Goal: Information Seeking & Learning: Learn about a topic

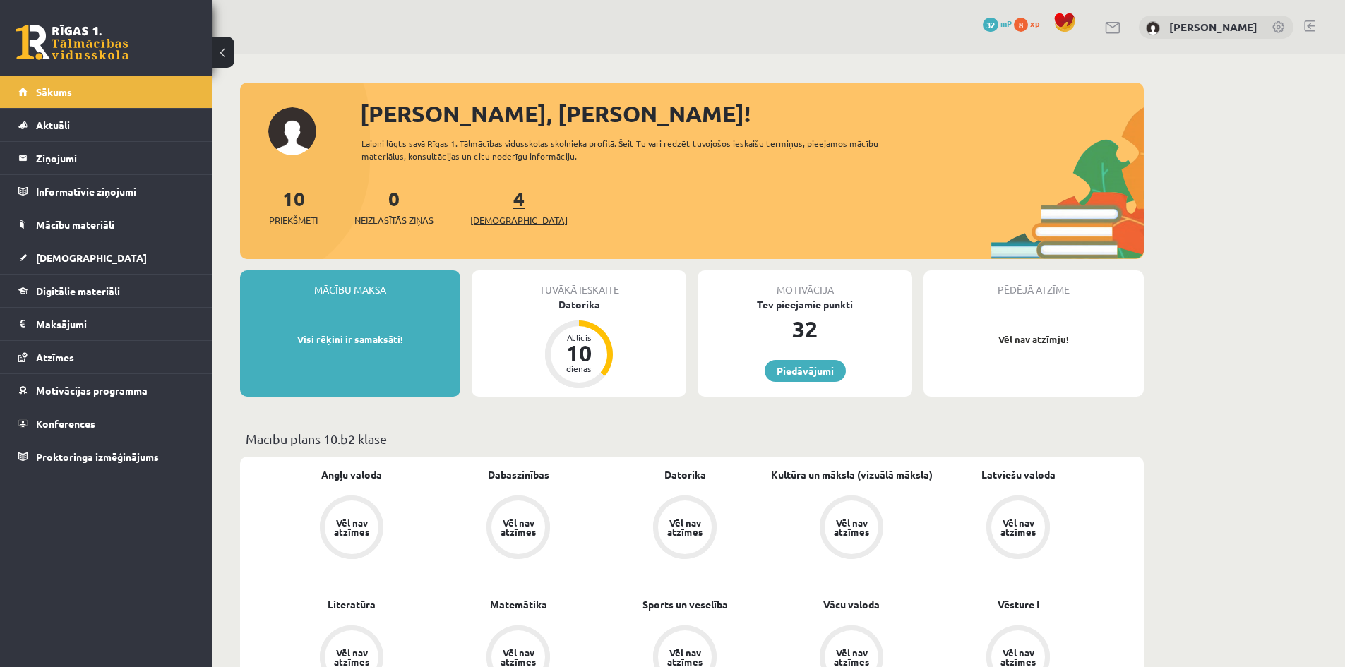
click at [490, 224] on span "[DEMOGRAPHIC_DATA]" at bounding box center [518, 220] width 97 height 14
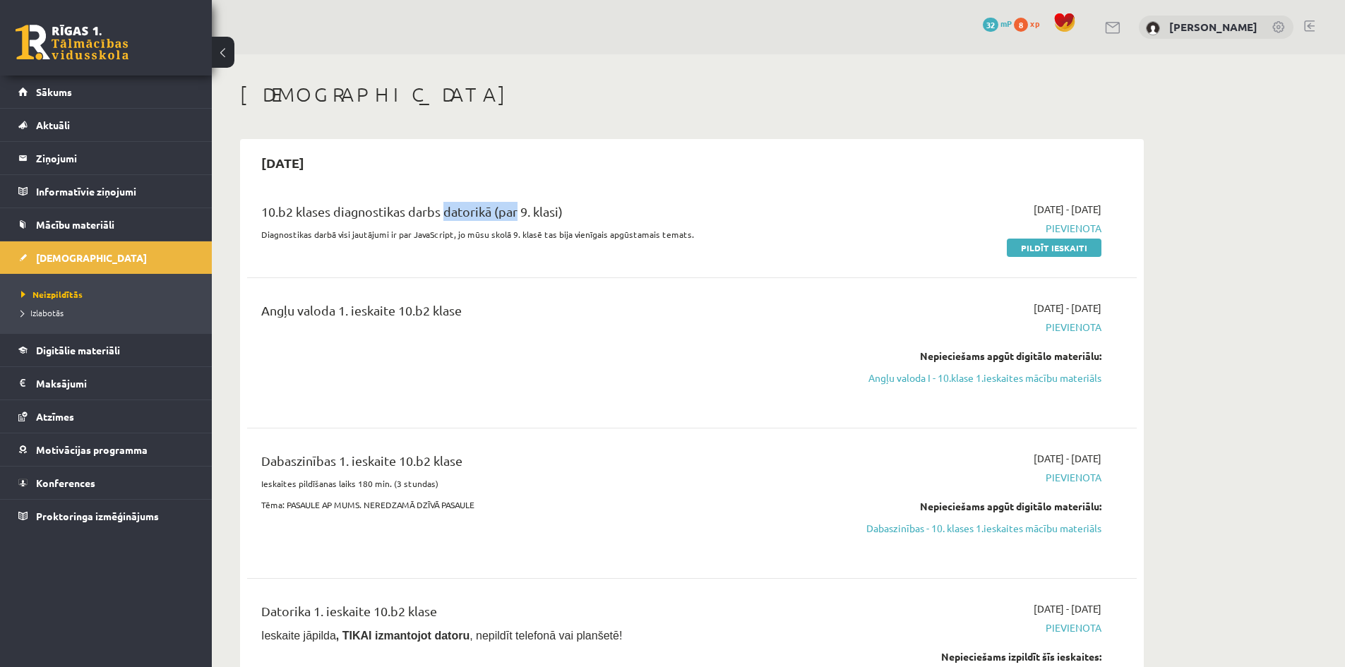
drag, startPoint x: 440, startPoint y: 208, endPoint x: 511, endPoint y: 210, distance: 71.4
click at [511, 210] on div "10.b2 klases diagnostikas darbs datorikā (par 9. klasi)" at bounding box center [537, 215] width 553 height 26
drag, startPoint x: 503, startPoint y: 235, endPoint x: 428, endPoint y: 269, distance: 82.8
click at [503, 235] on p "Diagnostikas darbā visi jautājumi ir par JavaScript, jo mūsu skolā 9. klasē tas…" at bounding box center [537, 234] width 553 height 13
drag, startPoint x: 256, startPoint y: 311, endPoint x: 345, endPoint y: 306, distance: 88.4
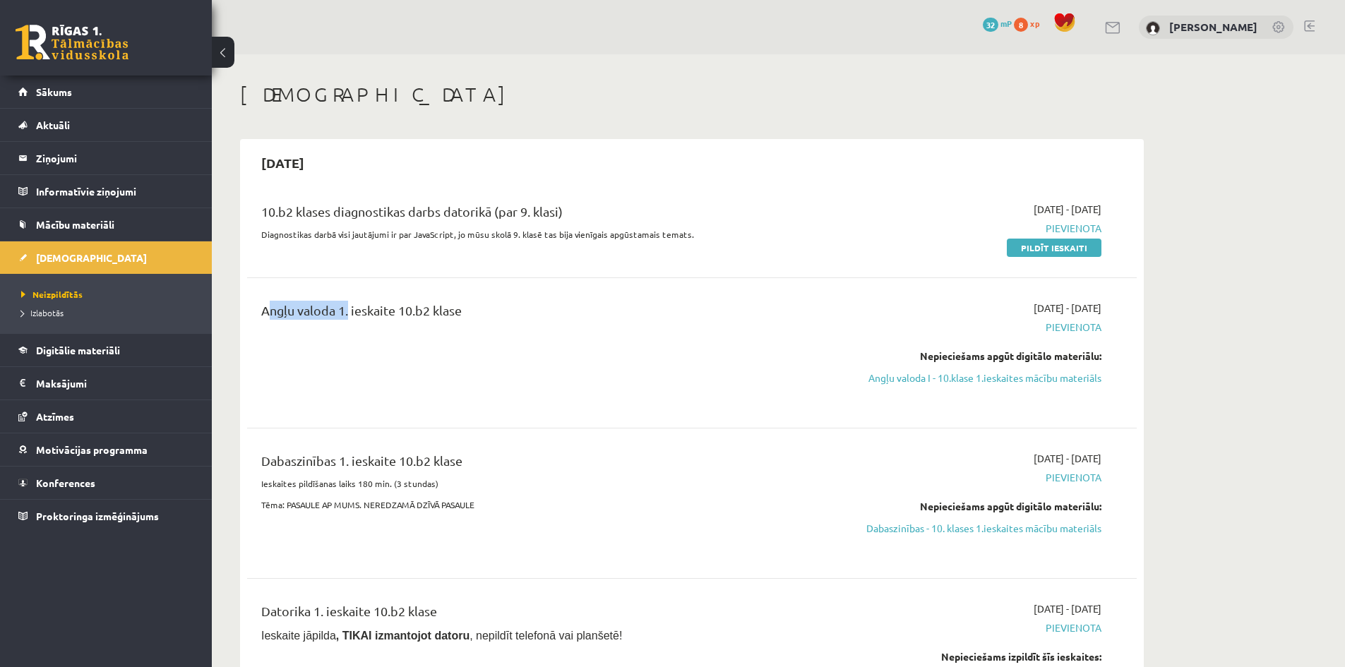
click at [345, 306] on div "Angļu valoda 1. ieskaite 10.b2 klase" at bounding box center [538, 353] width 574 height 105
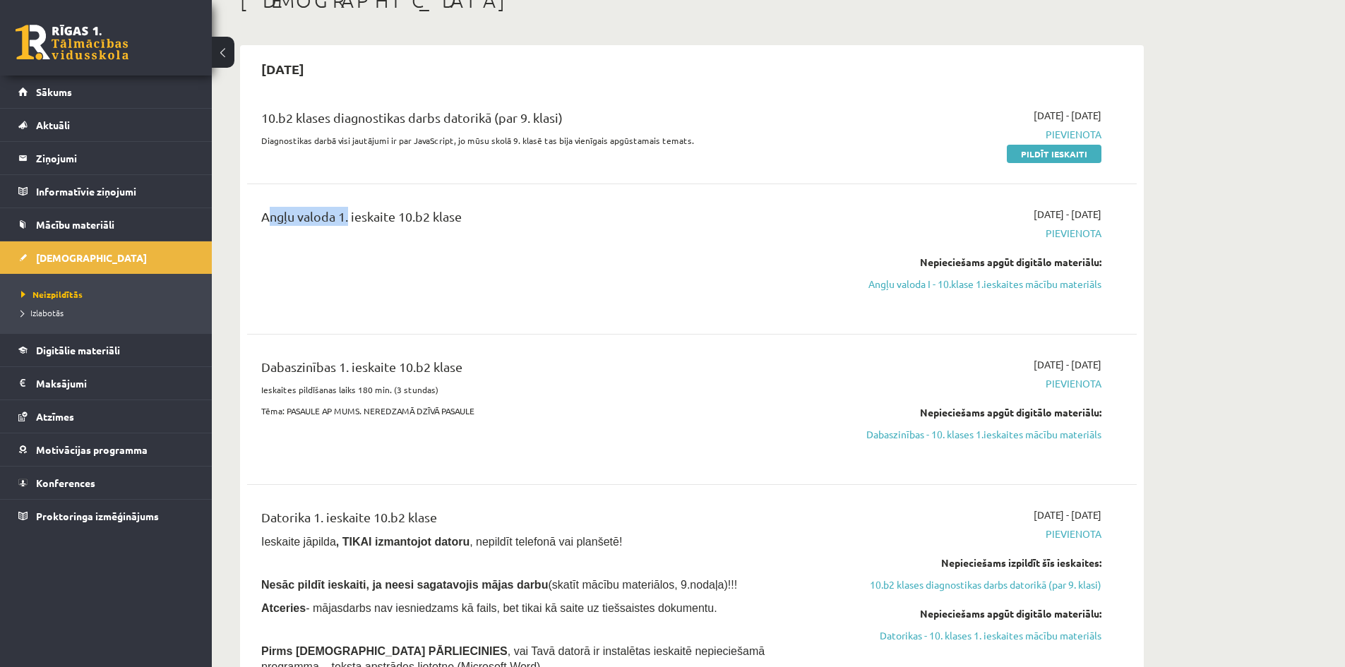
scroll to position [141, 0]
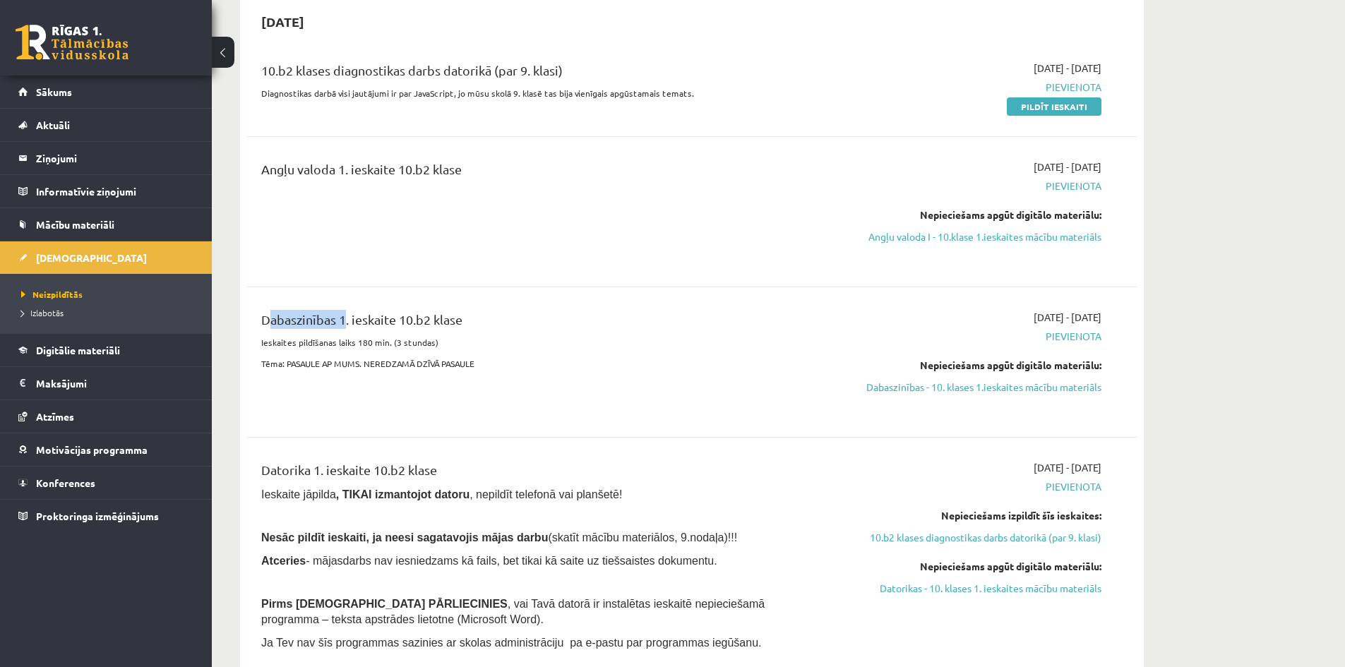
drag, startPoint x: 263, startPoint y: 314, endPoint x: 332, endPoint y: 324, distance: 69.9
click at [340, 315] on div "Dabaszinības 1. ieskaite 10.b2 klase Ieskaites pildīšanas laiks 180 min. (3 stu…" at bounding box center [538, 362] width 574 height 105
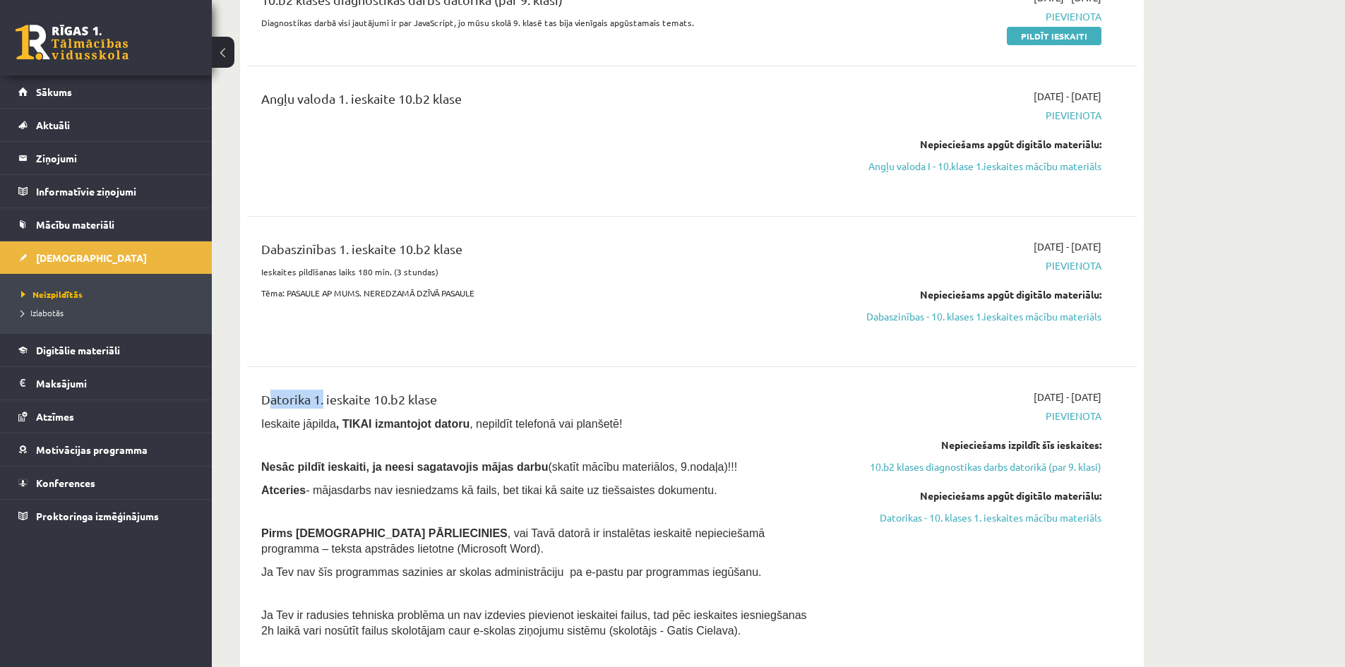
drag, startPoint x: 287, startPoint y: 402, endPoint x: 319, endPoint y: 399, distance: 32.6
click at [319, 399] on div "Datorika 1. ieskaite 10.b2 klase Ieskaite jāpilda , TIKAI izmantojot datoru , n…" at bounding box center [538, 518] width 574 height 256
click at [645, 348] on div "Dabaszinības 1. ieskaite 10.b2 klase Ieskaites pildīšanas laiks 180 min. (3 stu…" at bounding box center [692, 291] width 890 height 133
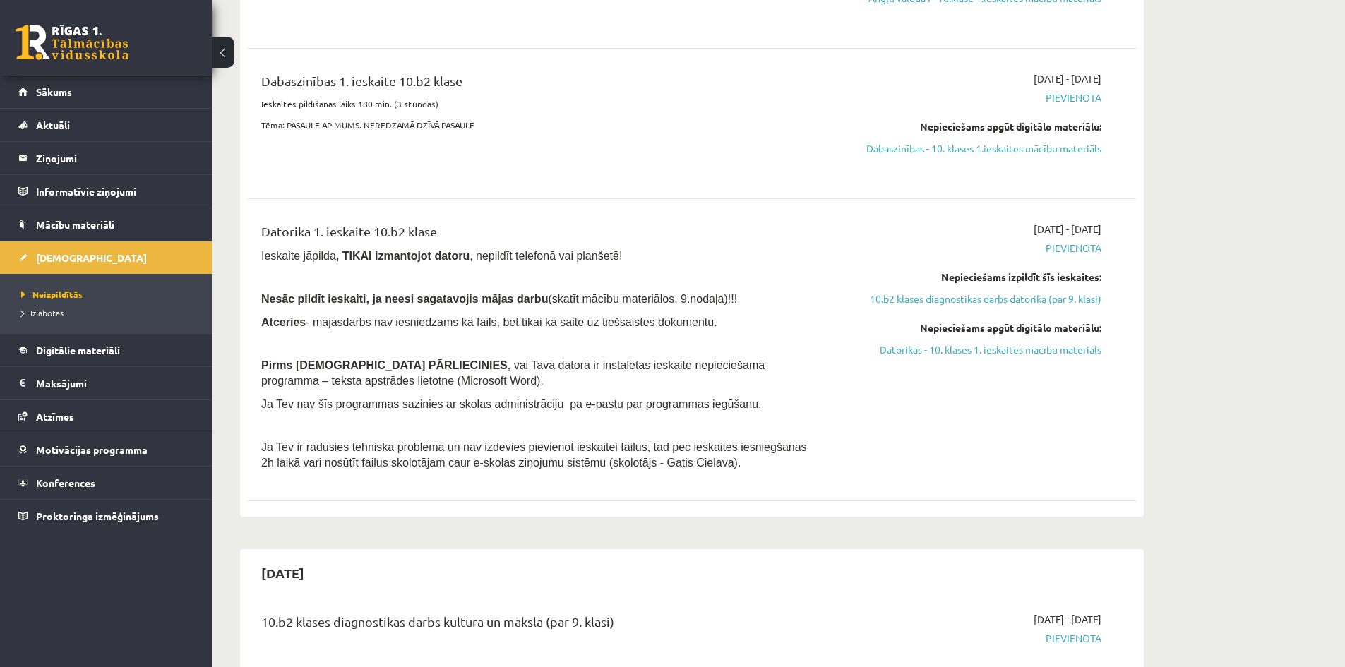
scroll to position [636, 0]
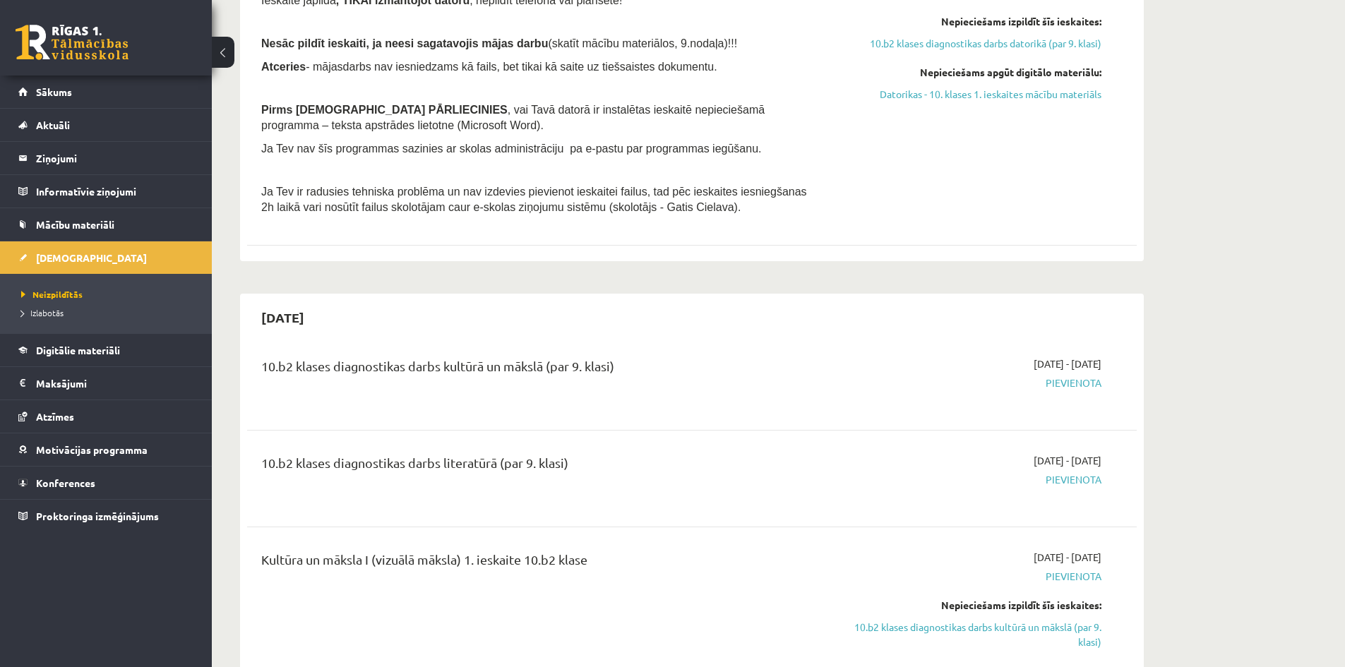
drag, startPoint x: 1102, startPoint y: 366, endPoint x: 1110, endPoint y: 369, distance: 9.2
click at [1112, 370] on div "[DATE] - [DATE] [GEOGRAPHIC_DATA]" at bounding box center [968, 382] width 287 height 51
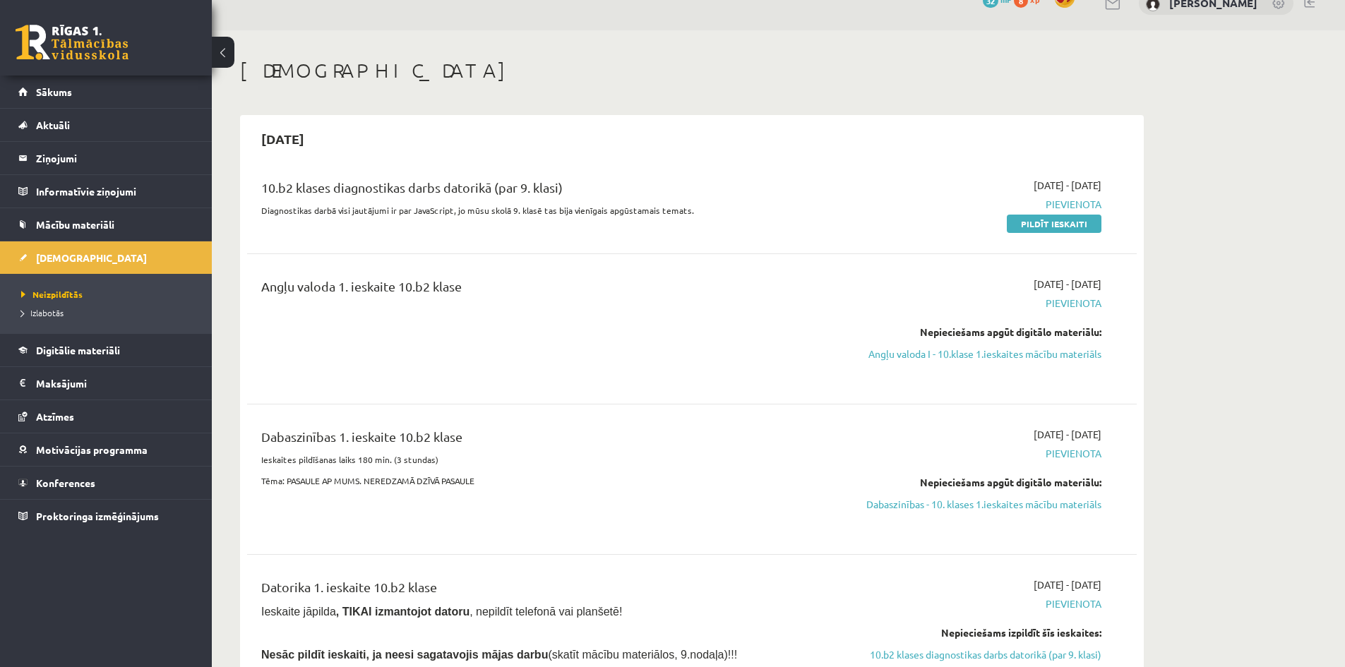
scroll to position [0, 0]
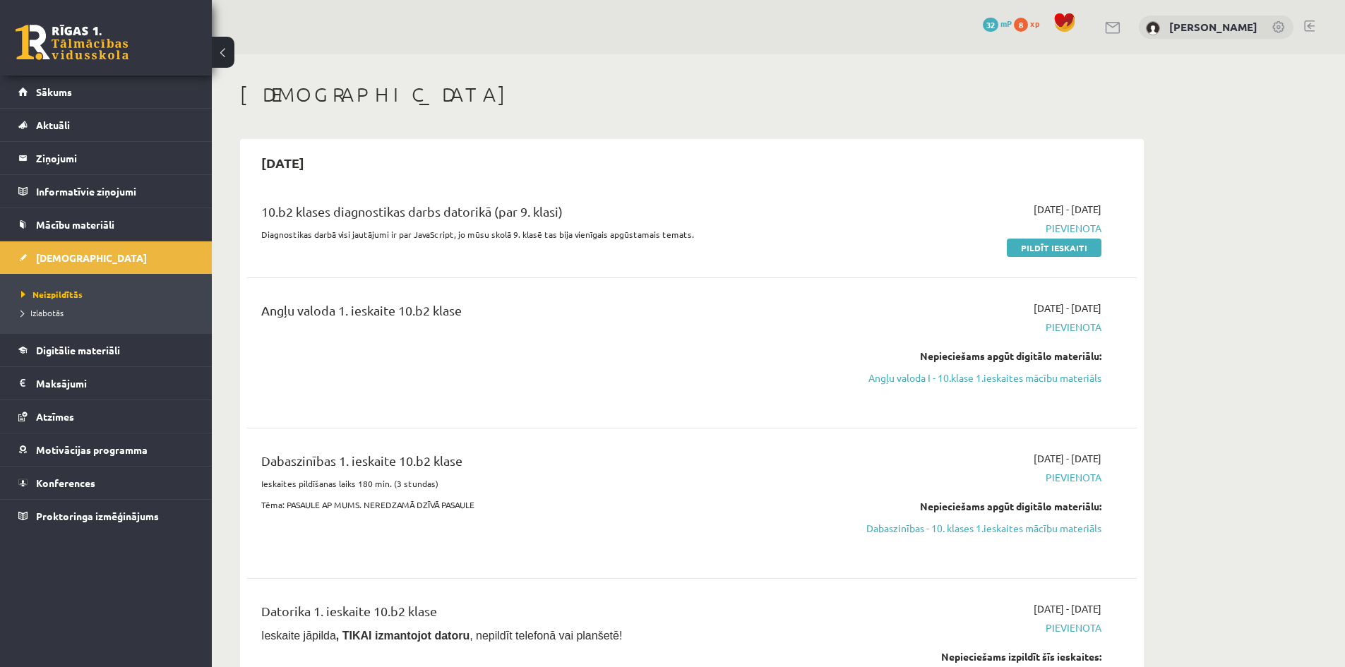
drag, startPoint x: 1050, startPoint y: 381, endPoint x: 751, endPoint y: 73, distance: 428.5
click at [1050, 381] on link "Angļu valoda I - 10.klase 1.ieskaites mācību materiāls" at bounding box center [968, 378] width 266 height 15
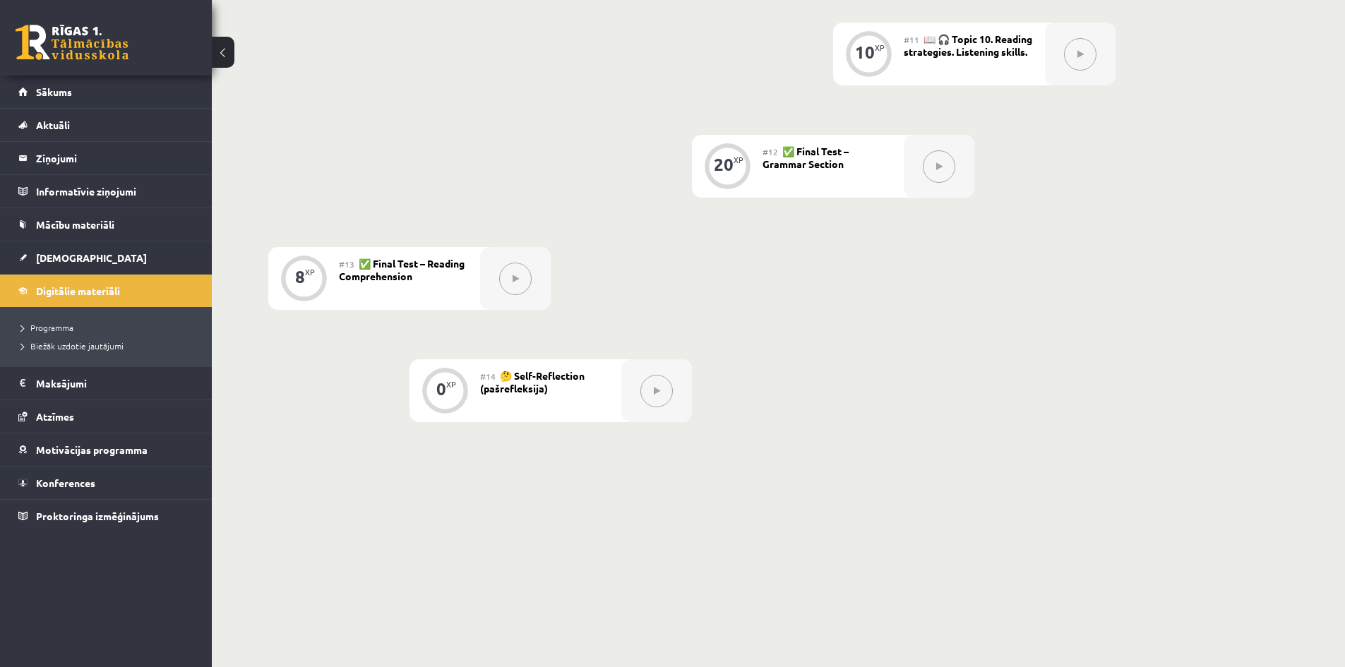
scroll to position [1501, 0]
click at [654, 392] on icon at bounding box center [657, 389] width 6 height 8
click at [530, 275] on button at bounding box center [515, 277] width 32 height 32
click at [943, 153] on button at bounding box center [939, 164] width 32 height 32
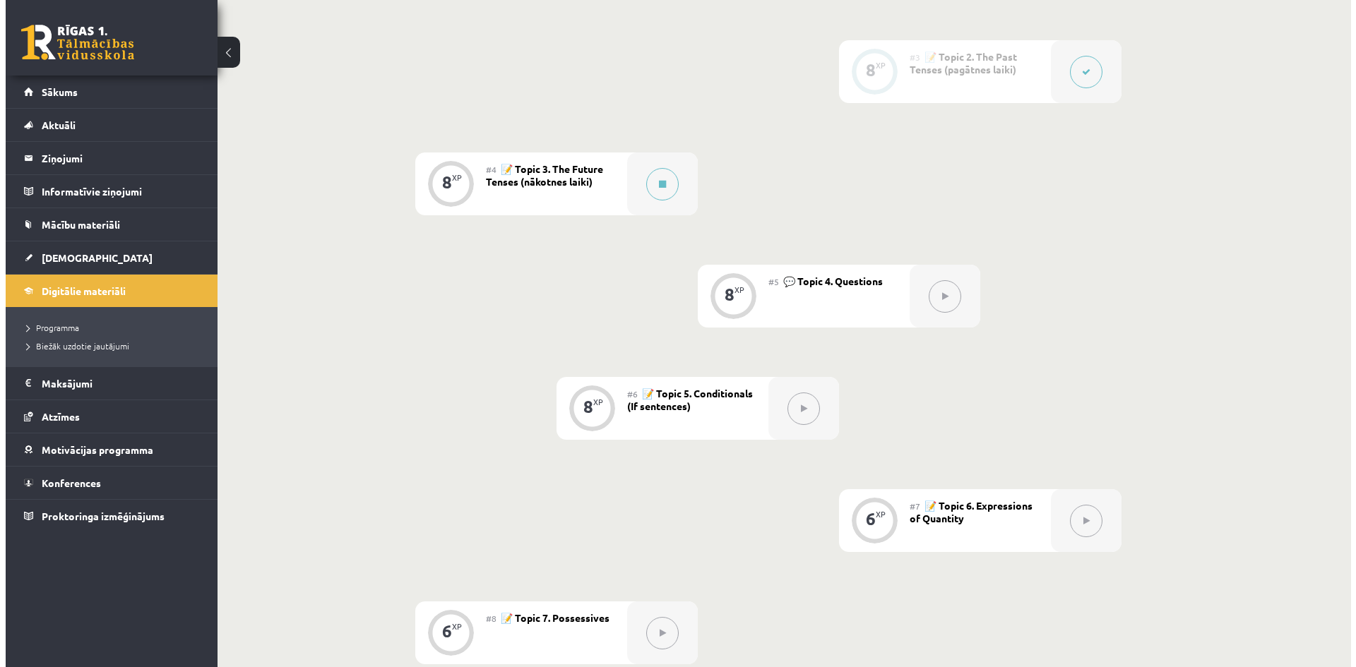
scroll to position [441, 0]
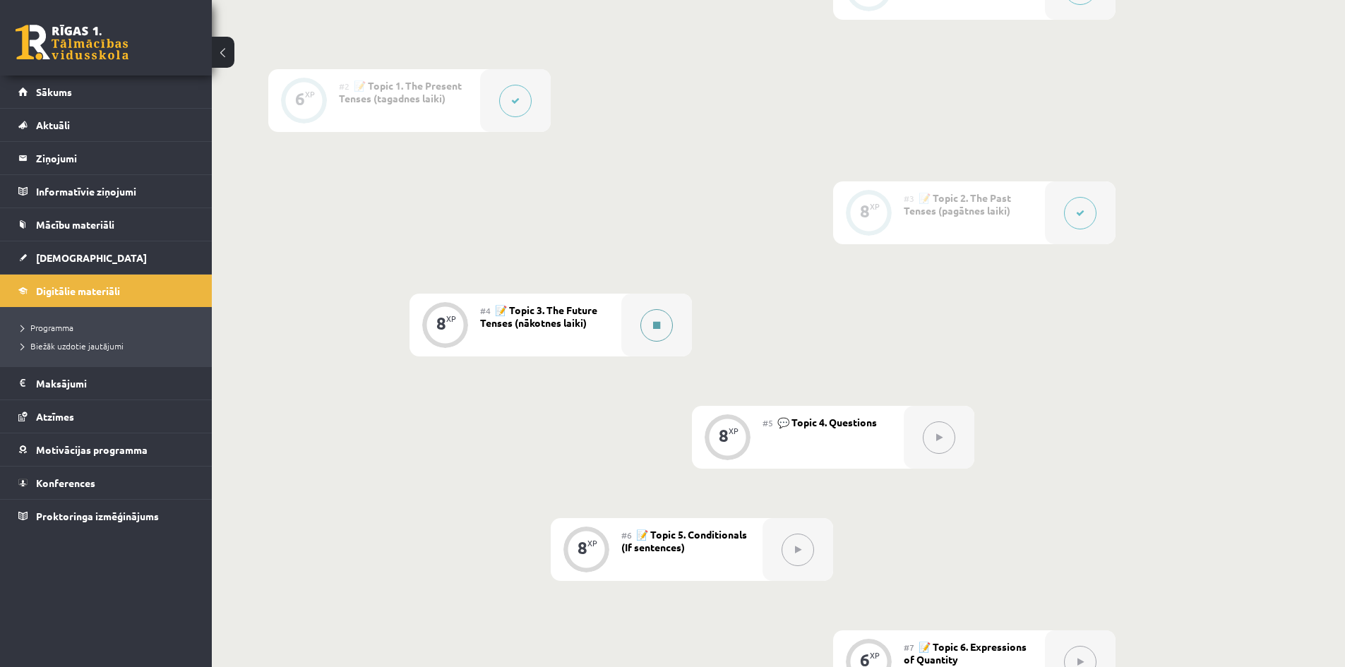
click at [662, 321] on button at bounding box center [656, 325] width 32 height 32
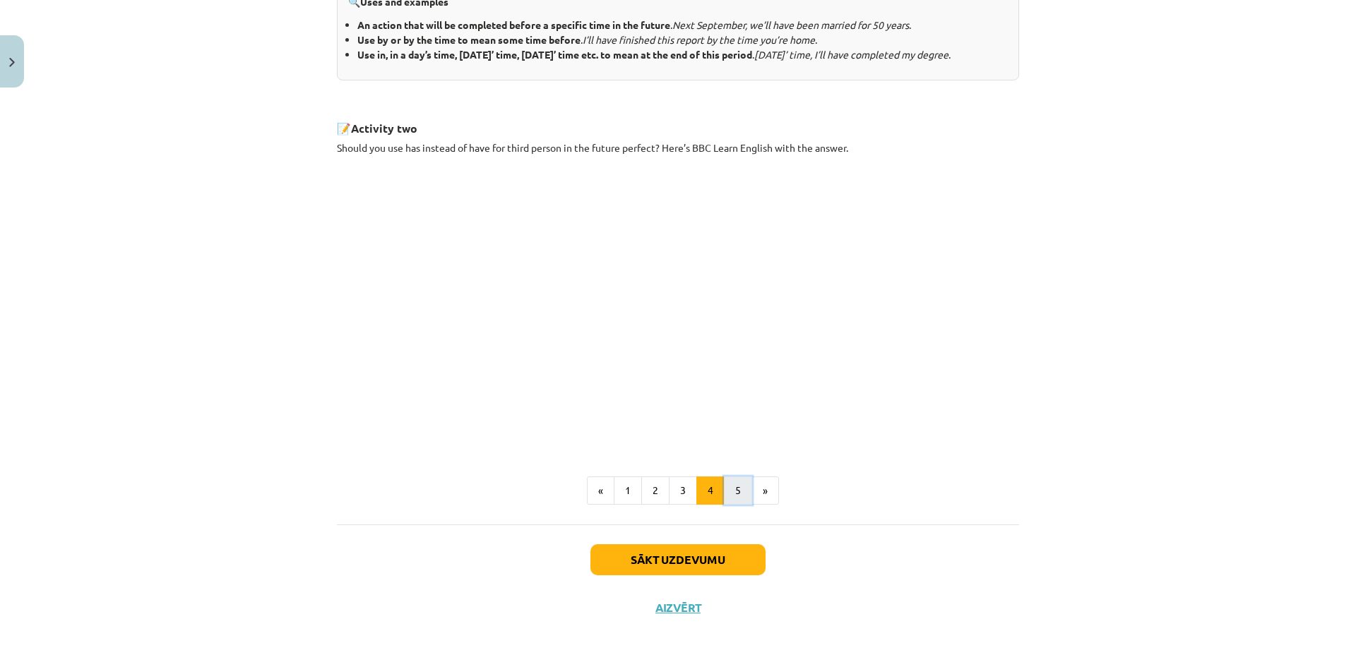
click at [726, 492] on button "5" at bounding box center [738, 491] width 28 height 28
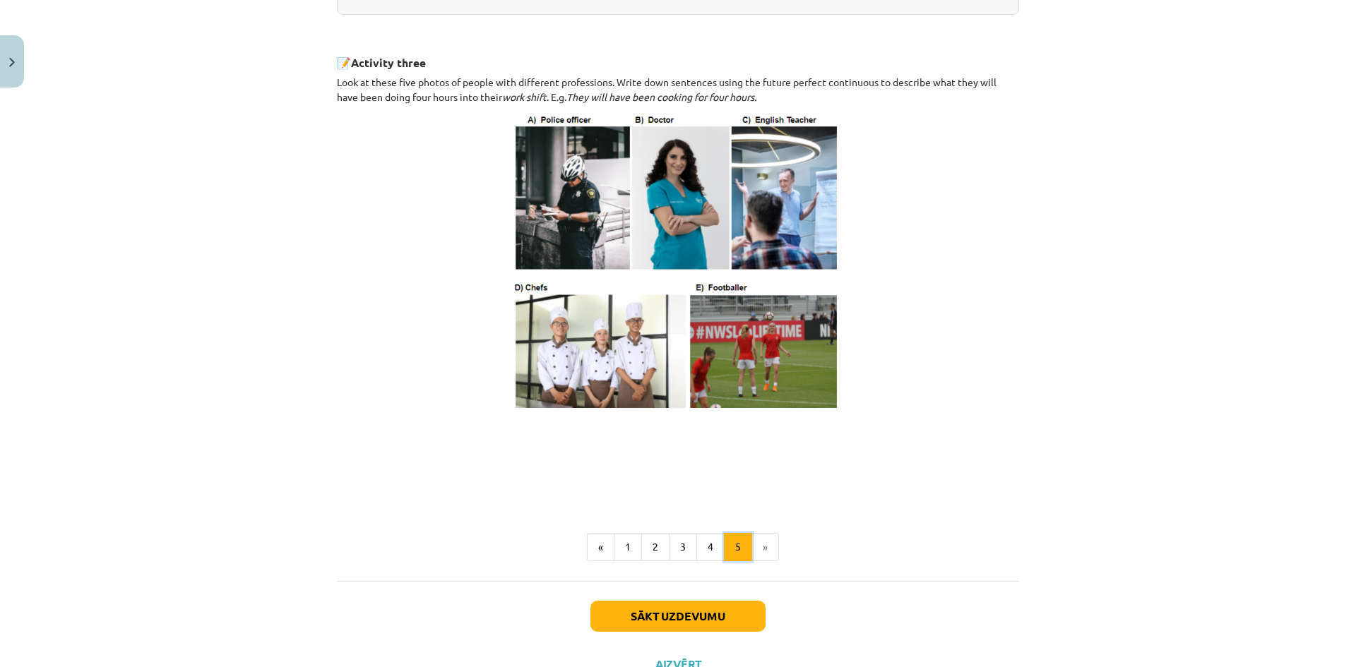
scroll to position [731, 0]
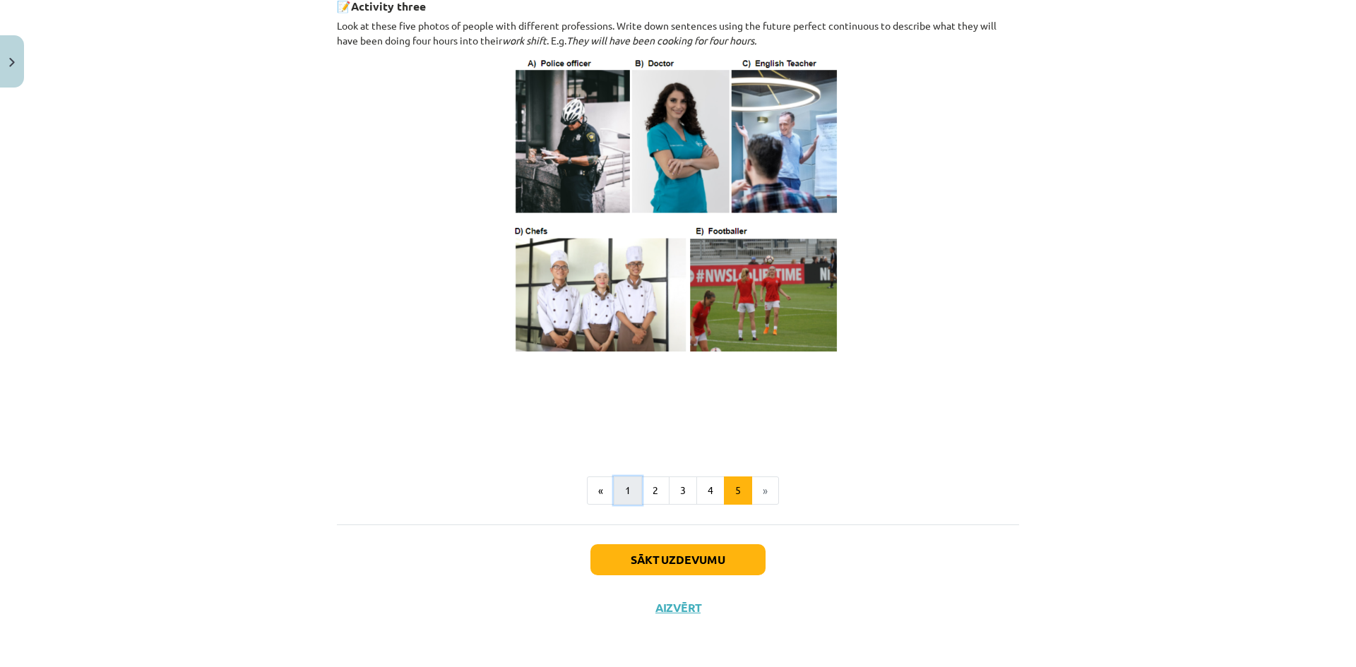
click at [619, 487] on button "1" at bounding box center [628, 491] width 28 height 28
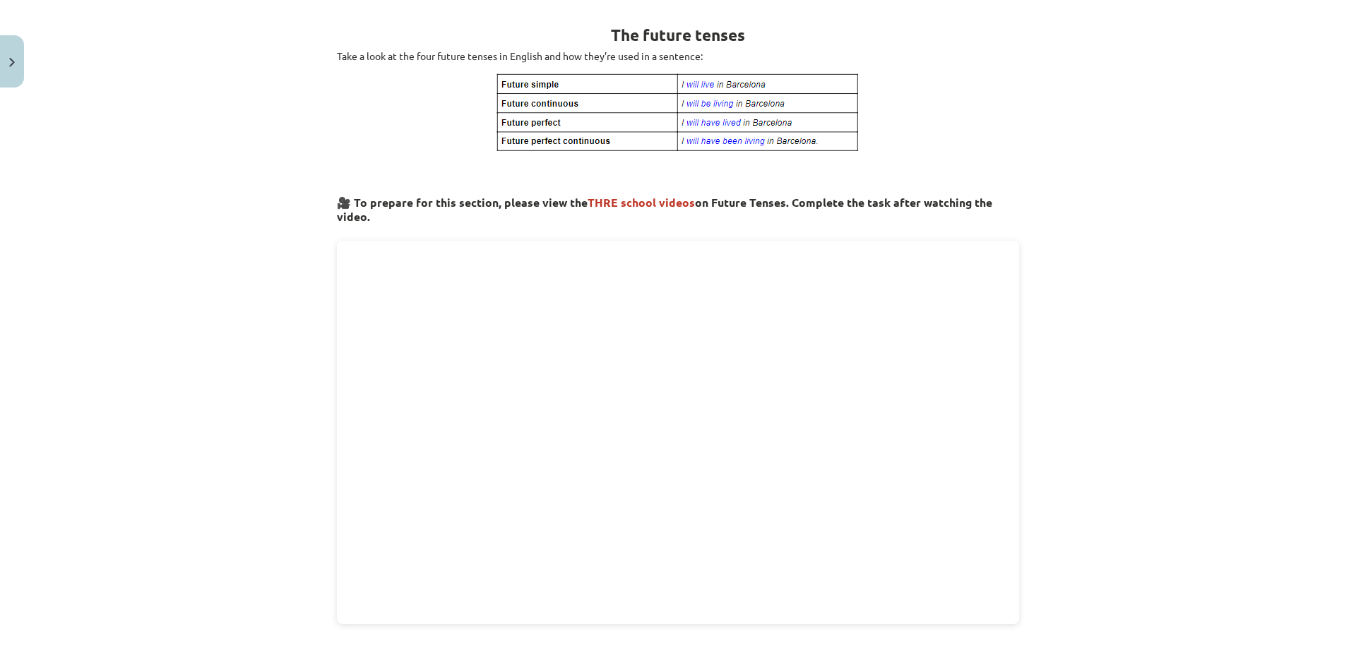
scroll to position [765, 0]
